Goal: Transaction & Acquisition: Purchase product/service

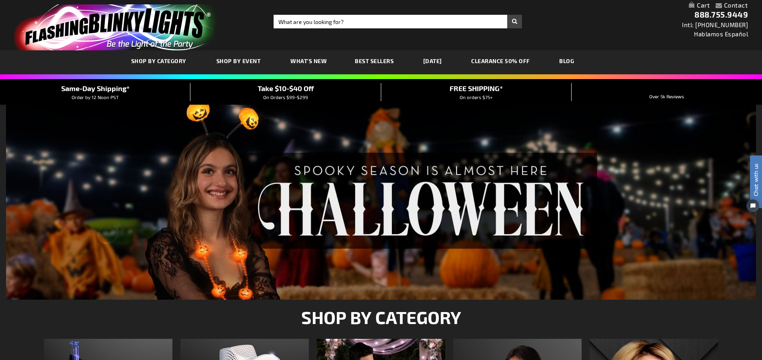
click at [170, 64] on link "SHOP BY CATEGORY" at bounding box center [159, 61] width 69 height 27
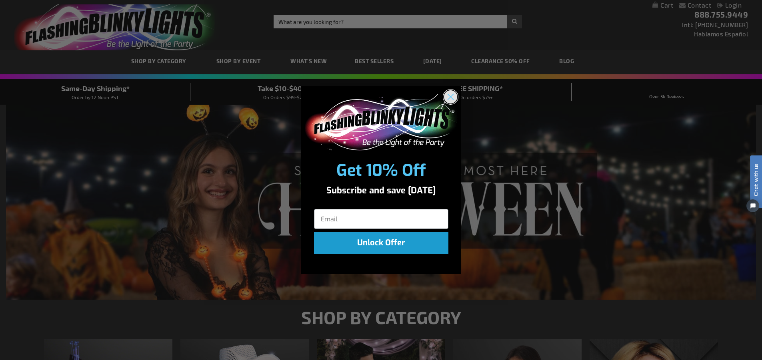
click at [446, 100] on circle "Close dialog" at bounding box center [449, 96] width 13 height 13
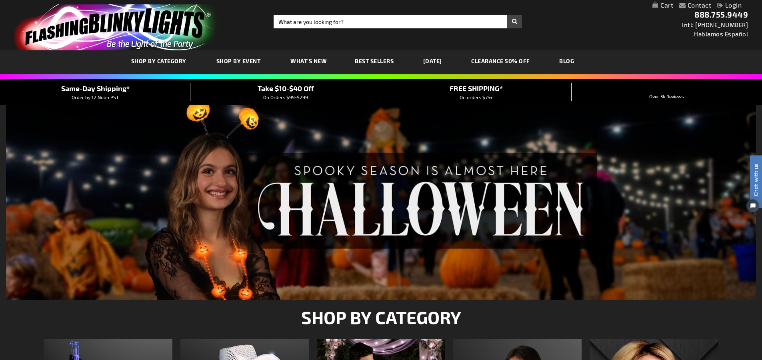
click at [367, 64] on span "Best Sellers" at bounding box center [374, 61] width 39 height 7
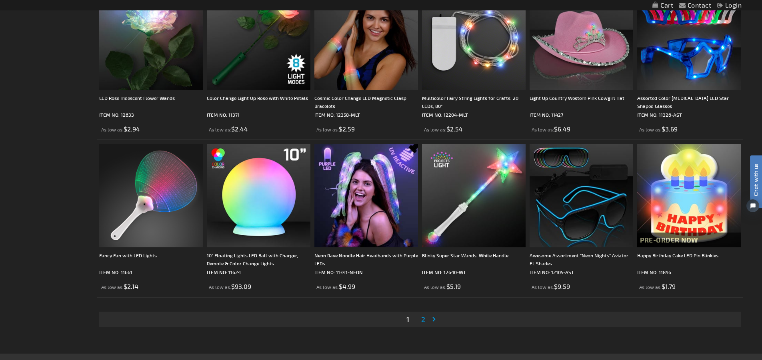
scroll to position [1560, 0]
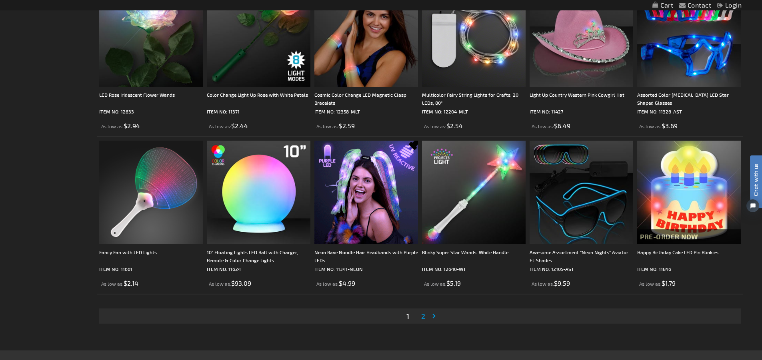
click at [423, 319] on span "2" at bounding box center [423, 316] width 4 height 9
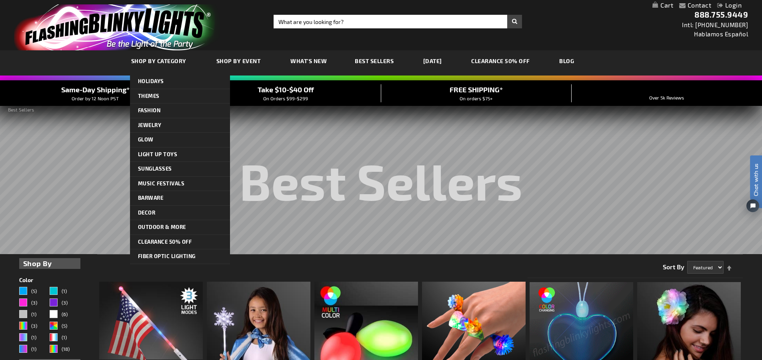
click at [165, 62] on span "SHOP BY CATEGORY" at bounding box center [158, 61] width 55 height 7
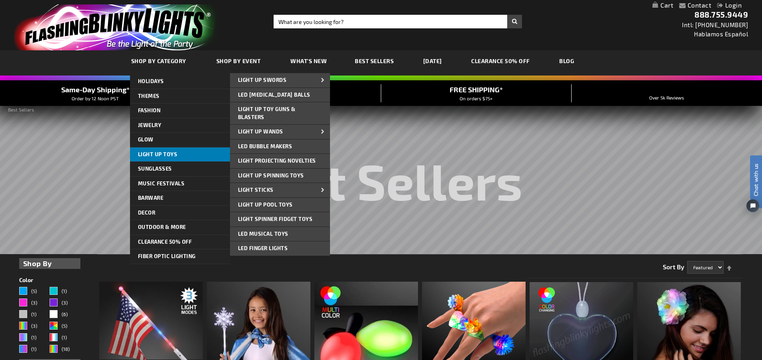
click at [165, 152] on span "Light Up Toys" at bounding box center [158, 154] width 40 height 6
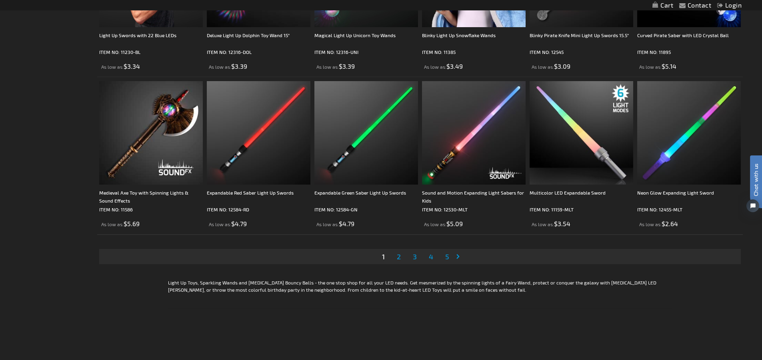
scroll to position [1600, 0]
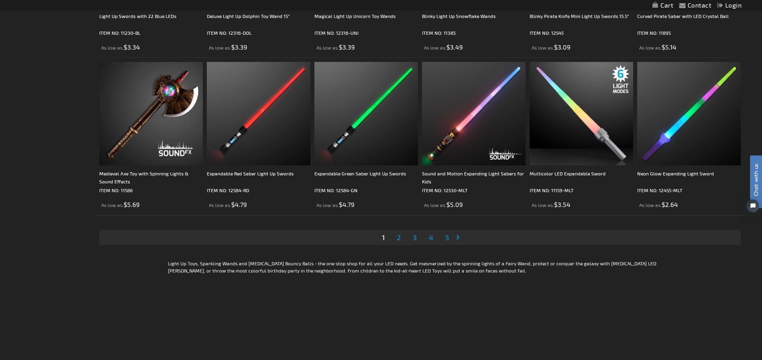
click at [398, 238] on span "2" at bounding box center [399, 237] width 4 height 9
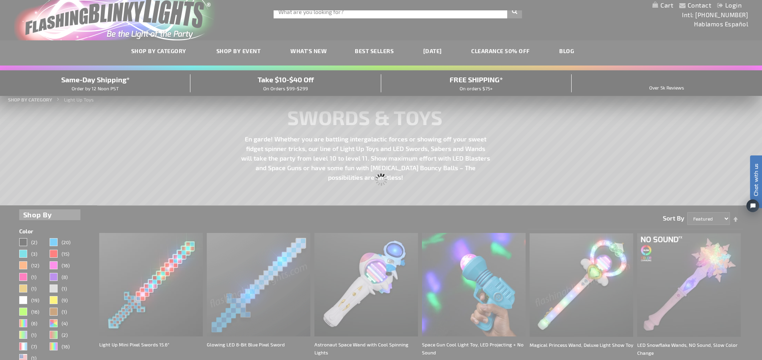
scroll to position [0, 0]
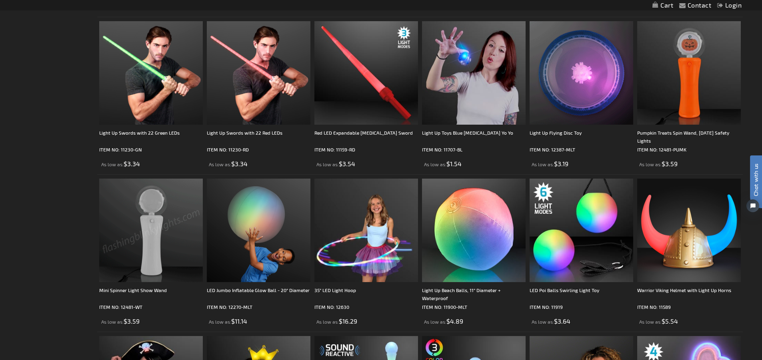
scroll to position [880, 0]
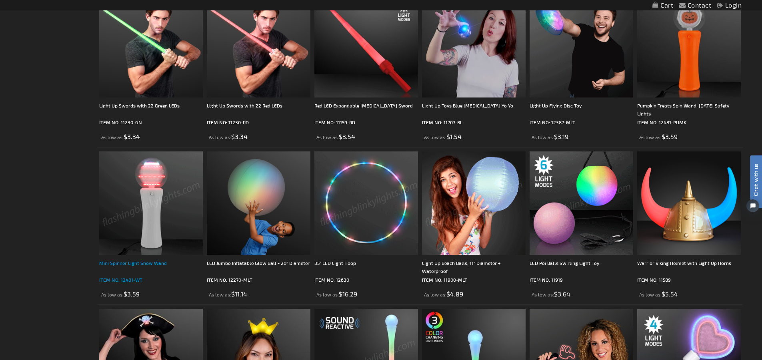
click at [140, 262] on div "Mini Spinner Light Show Wand" at bounding box center [151, 267] width 104 height 16
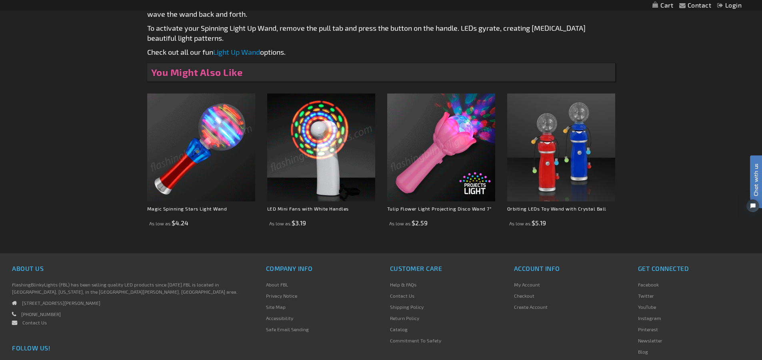
scroll to position [480, 0]
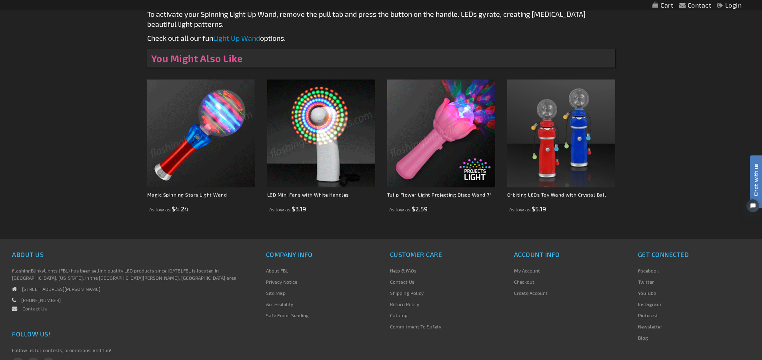
click at [322, 132] on img at bounding box center [321, 134] width 108 height 108
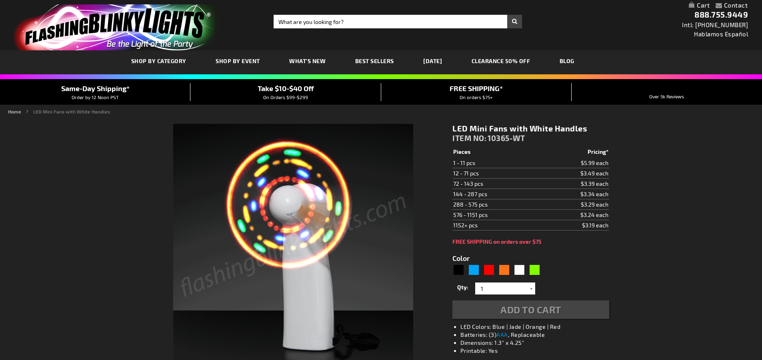
type input "5646"
